Goal: Information Seeking & Learning: Learn about a topic

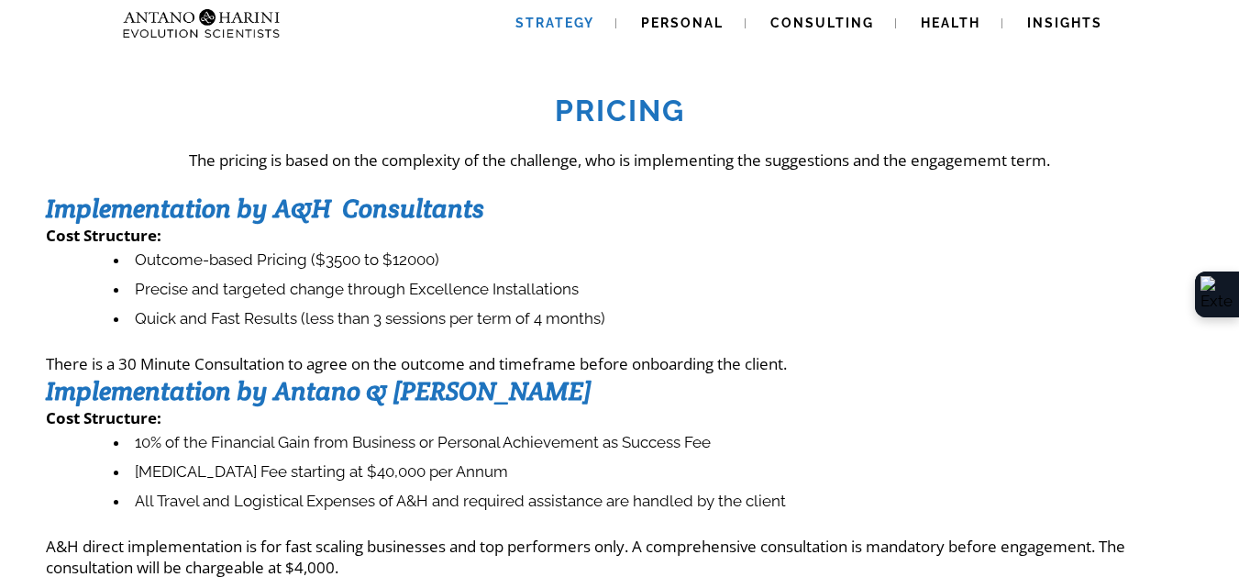
click at [563, 12] on link "Strategy" at bounding box center [554, 23] width 123 height 47
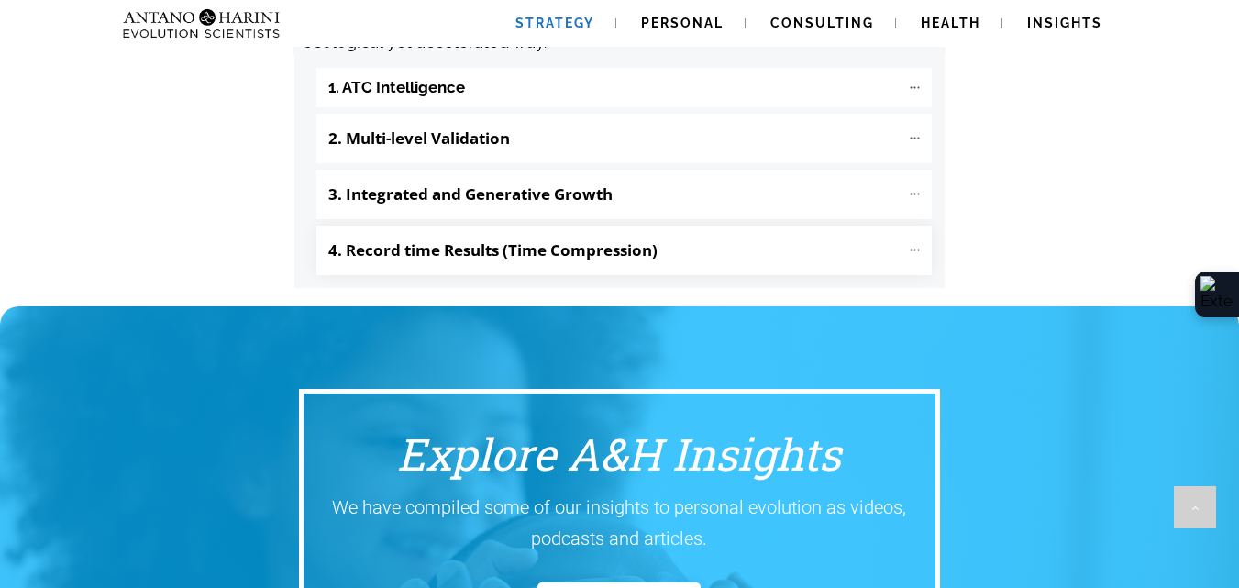
scroll to position [2168, 0]
